Goal: Information Seeking & Learning: Learn about a topic

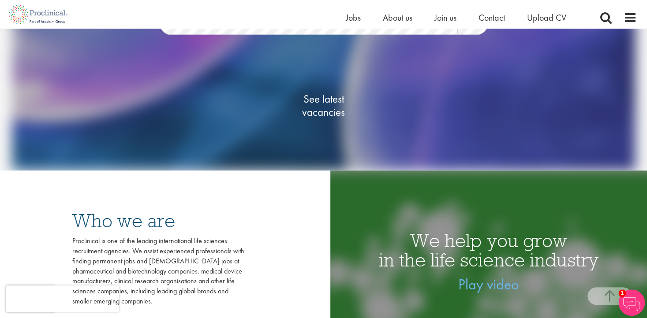
scroll to position [44, 0]
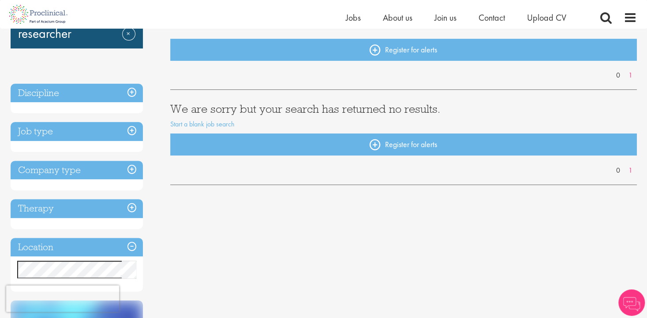
scroll to position [132, 0]
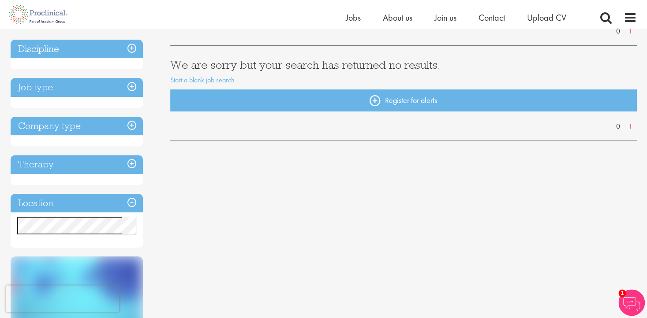
click at [45, 90] on h3 "Job type" at bounding box center [77, 87] width 132 height 19
click at [51, 91] on h3 "Job type" at bounding box center [77, 87] width 132 height 19
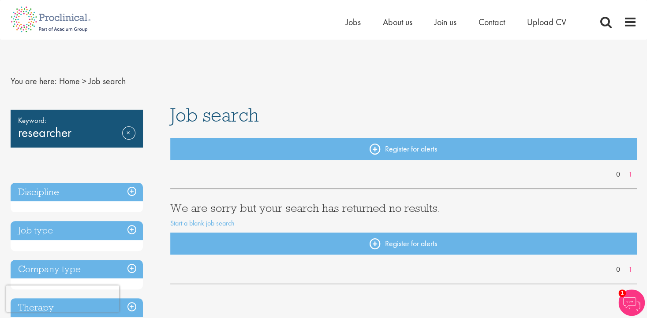
click at [346, 15] on li "Jobs" at bounding box center [353, 21] width 15 height 13
click at [348, 21] on span "Jobs" at bounding box center [353, 21] width 15 height 11
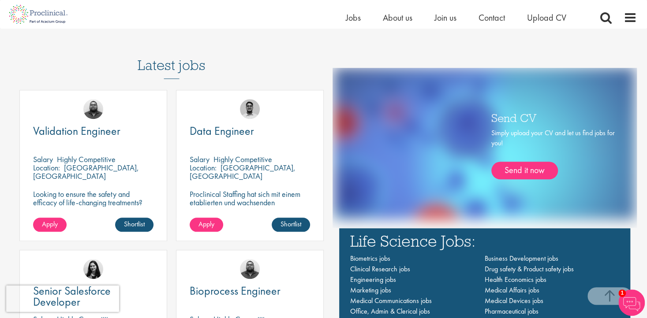
scroll to position [536, 0]
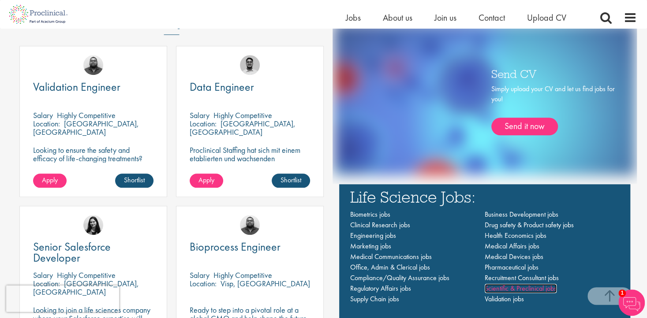
click at [534, 291] on span "Scientific & Preclinical jobs" at bounding box center [520, 288] width 72 height 9
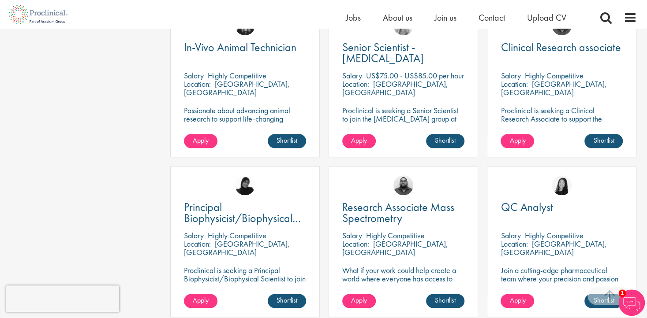
scroll to position [485, 0]
